Goal: Transaction & Acquisition: Purchase product/service

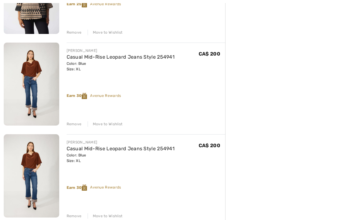
scroll to position [221, 0]
click at [75, 219] on div "JOSEPH RIBKOFF Geometric Casual Mid-Rise Trousers Style 251188 Color: Black/dun…" at bounding box center [114, 120] width 221 height 523
click at [75, 216] on div "Remove" at bounding box center [74, 216] width 15 height 6
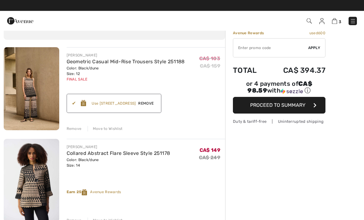
scroll to position [0, 0]
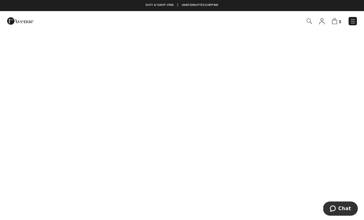
click at [351, 22] on img at bounding box center [353, 21] width 6 height 6
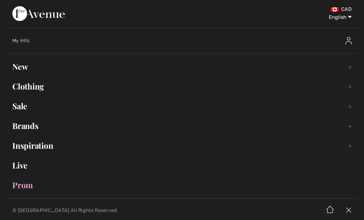
click at [23, 72] on link "New Toggle submenu" at bounding box center [182, 67] width 352 height 14
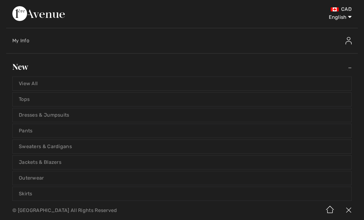
click at [41, 84] on link "View All" at bounding box center [182, 84] width 339 height 14
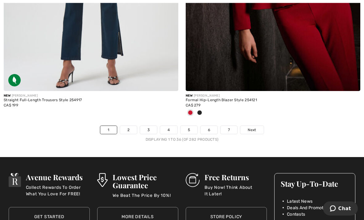
scroll to position [5336, 0]
click at [130, 128] on link "2" at bounding box center [128, 130] width 17 height 8
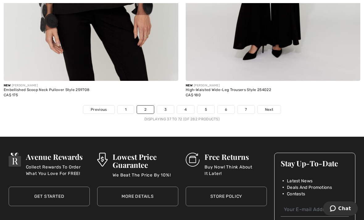
scroll to position [5315, 0]
click at [166, 105] on link "3" at bounding box center [165, 109] width 17 height 8
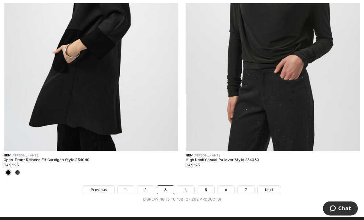
scroll to position [5256, 0]
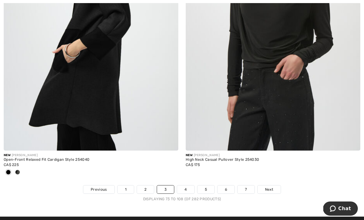
click at [188, 185] on link "4" at bounding box center [185, 189] width 17 height 8
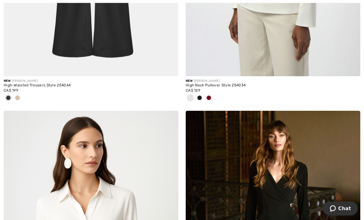
scroll to position [2954, 0]
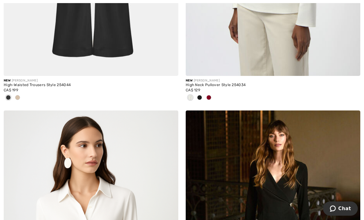
click at [203, 98] on div at bounding box center [199, 98] width 9 height 10
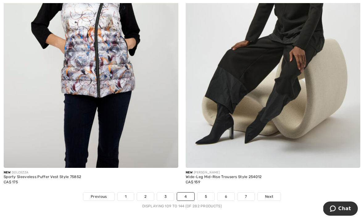
click at [206, 192] on link "5" at bounding box center [205, 196] width 17 height 8
click at [204, 192] on link "5" at bounding box center [205, 196] width 17 height 8
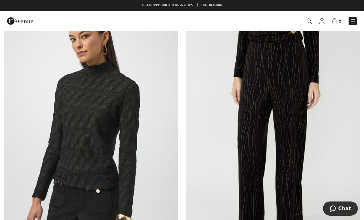
scroll to position [4578, 0]
click at [101, 126] on img at bounding box center [91, 135] width 175 height 262
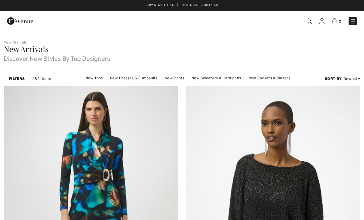
scroll to position [4557, 0]
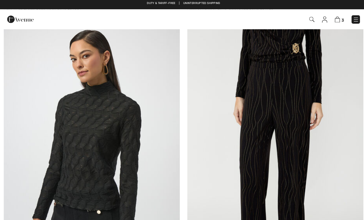
checkbox input "true"
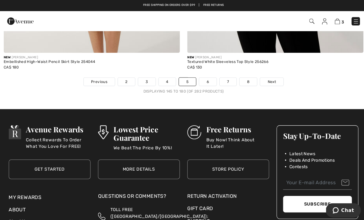
scroll to position [5364, 0]
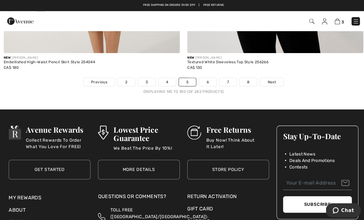
click at [208, 78] on link "6" at bounding box center [205, 81] width 17 height 8
click at [210, 77] on link "6" at bounding box center [205, 81] width 17 height 8
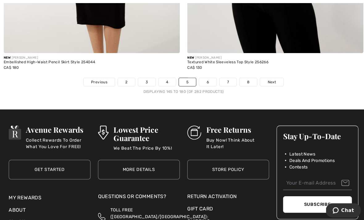
click at [209, 77] on link "6" at bounding box center [205, 81] width 17 height 8
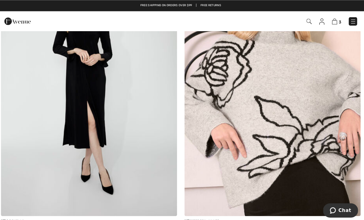
scroll to position [4600, 0]
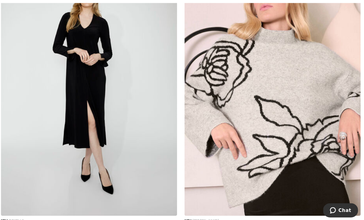
click at [283, 108] on img at bounding box center [273, 83] width 175 height 262
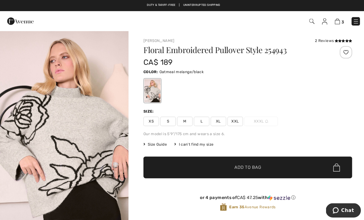
click at [216, 122] on span "XL" at bounding box center [216, 120] width 15 height 9
click at [281, 173] on span "✔ Added to Bag Add to Bag" at bounding box center [245, 166] width 207 height 22
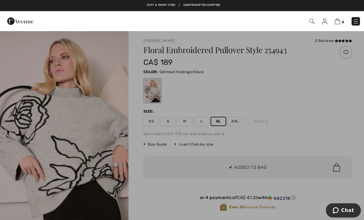
click at [286, 167] on div at bounding box center [182, 110] width 364 height 220
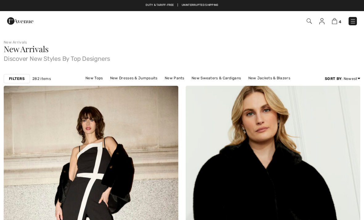
scroll to position [4579, 0]
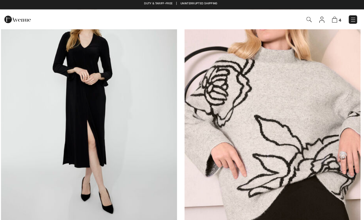
checkbox input "true"
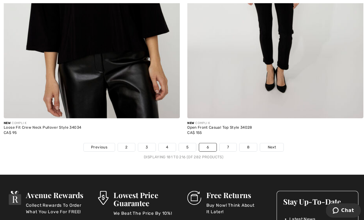
scroll to position [5279, 0]
click at [226, 143] on link "7" at bounding box center [226, 146] width 17 height 8
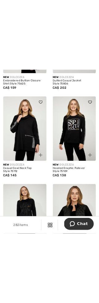
scroll to position [1312, 0]
